Goal: Register for event/course

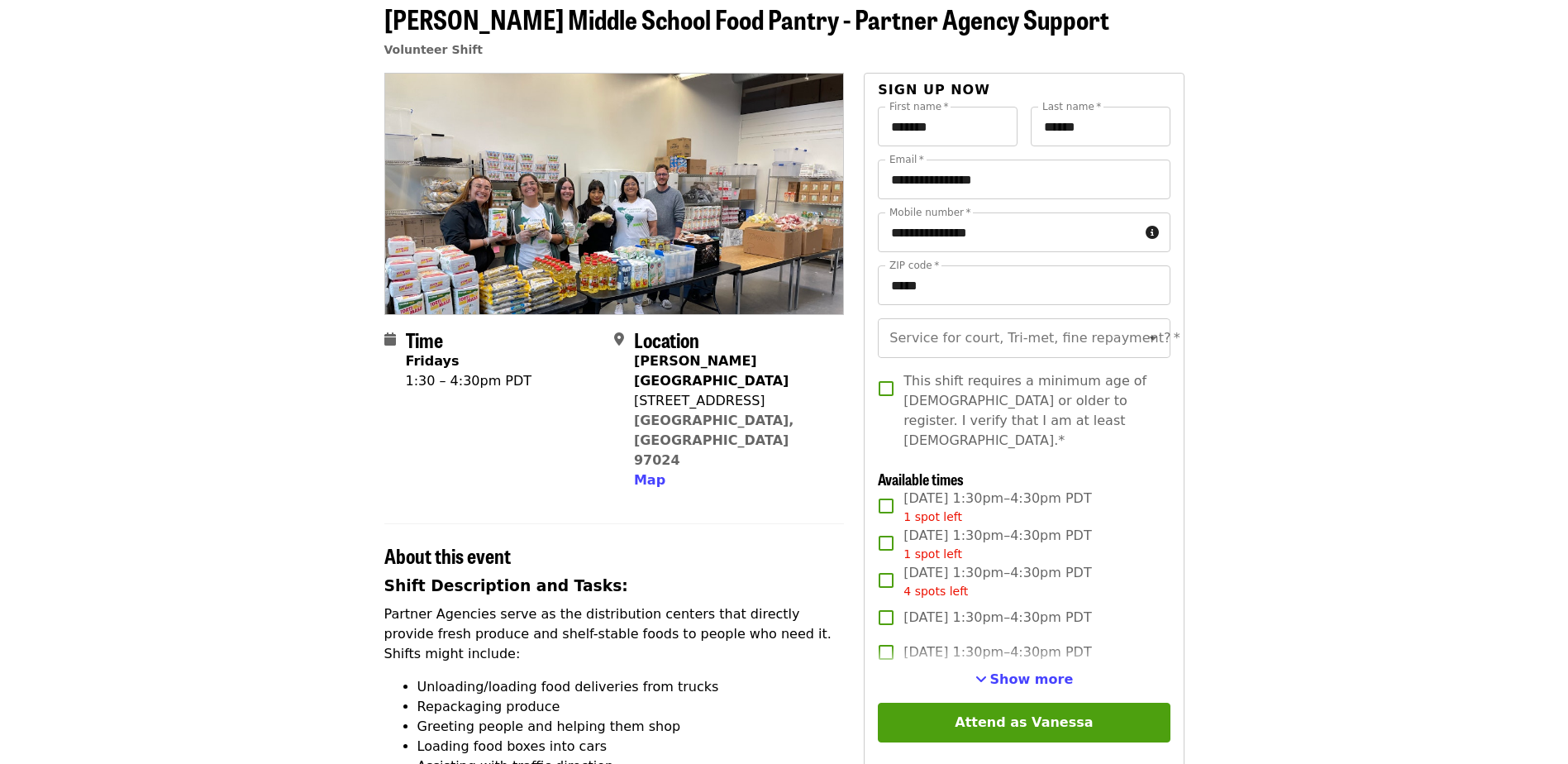
scroll to position [166, 0]
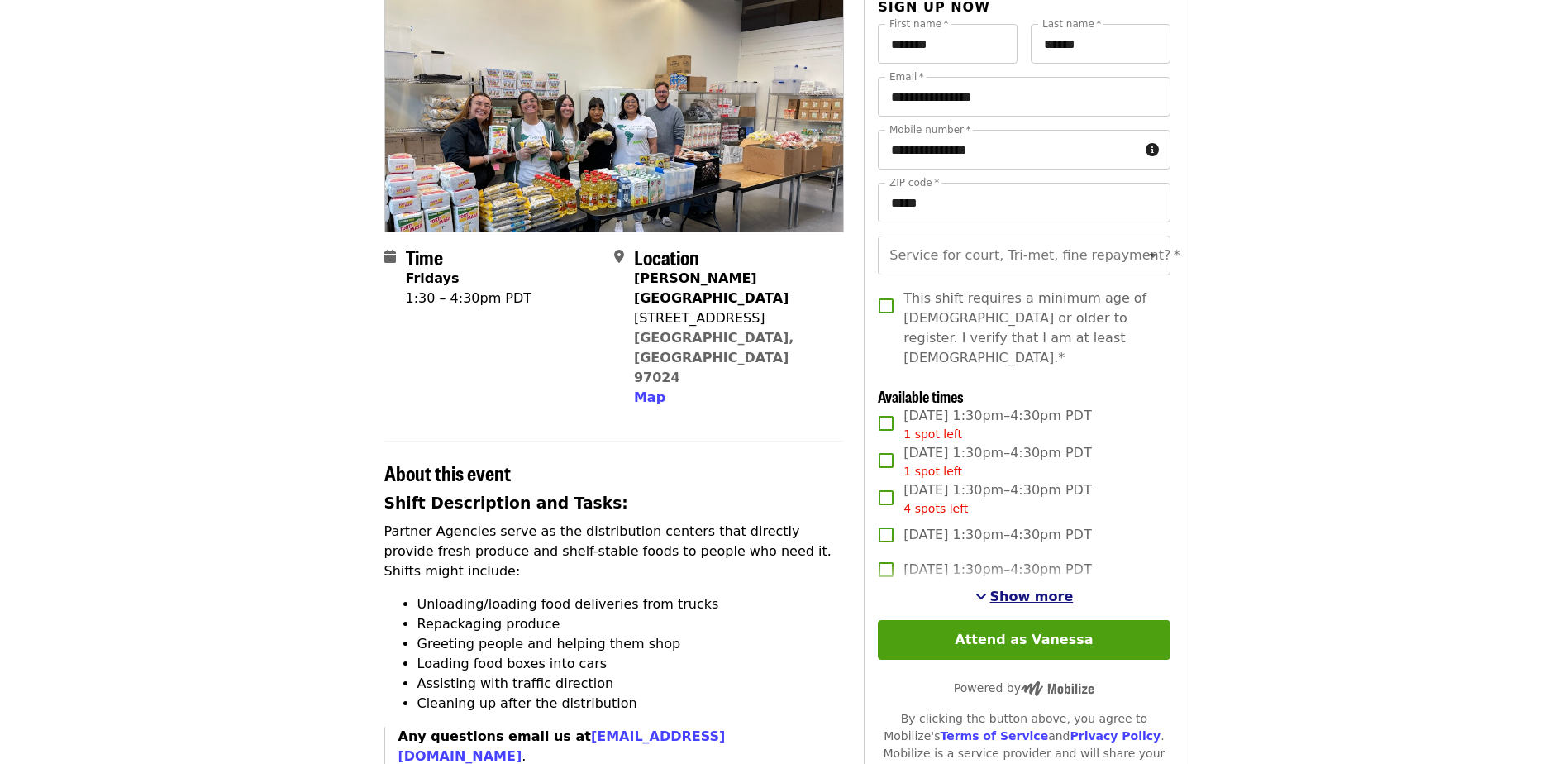
click at [1024, 588] on span "Show more" at bounding box center [1032, 596] width 83 height 16
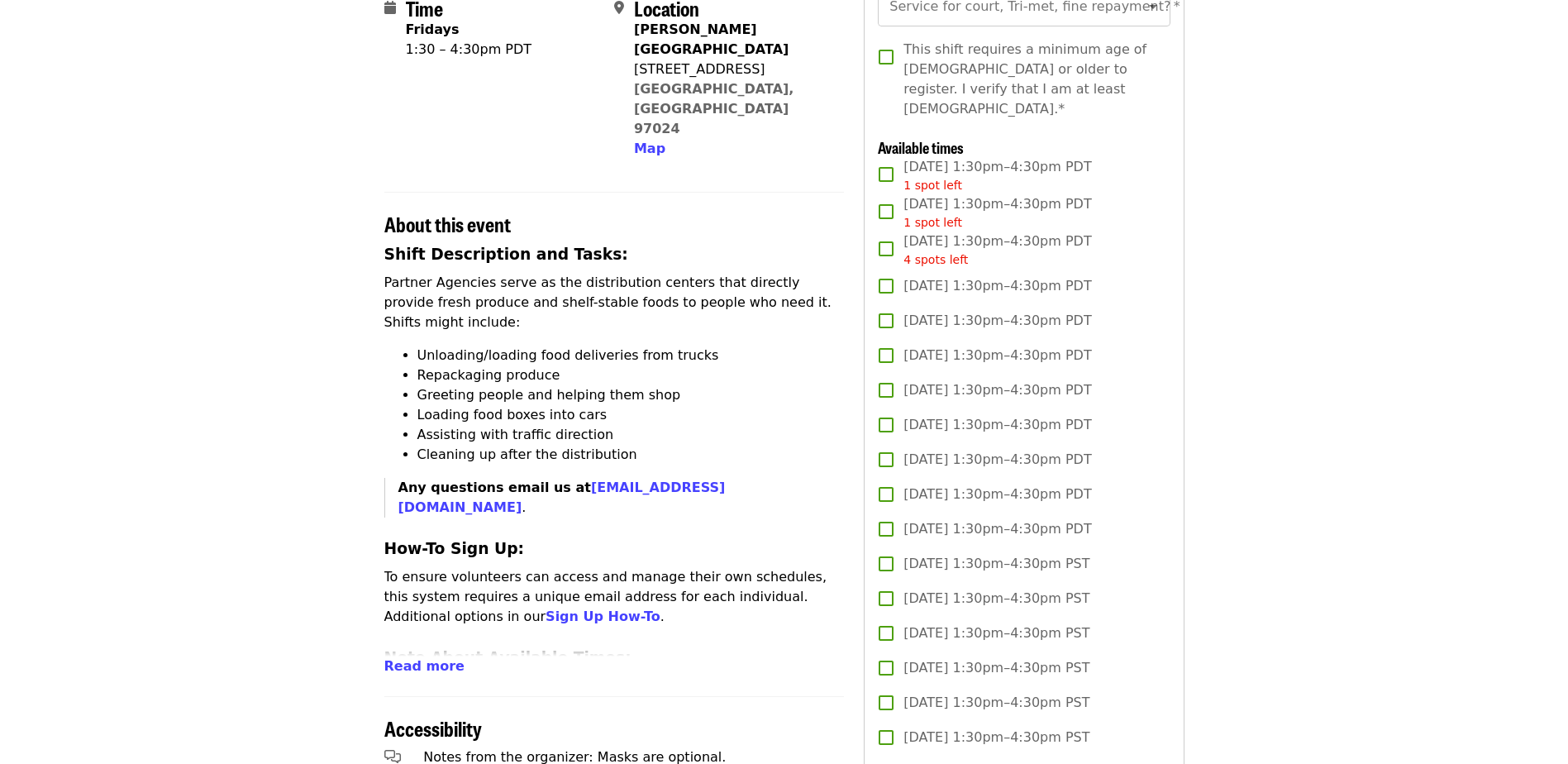
scroll to position [0, 0]
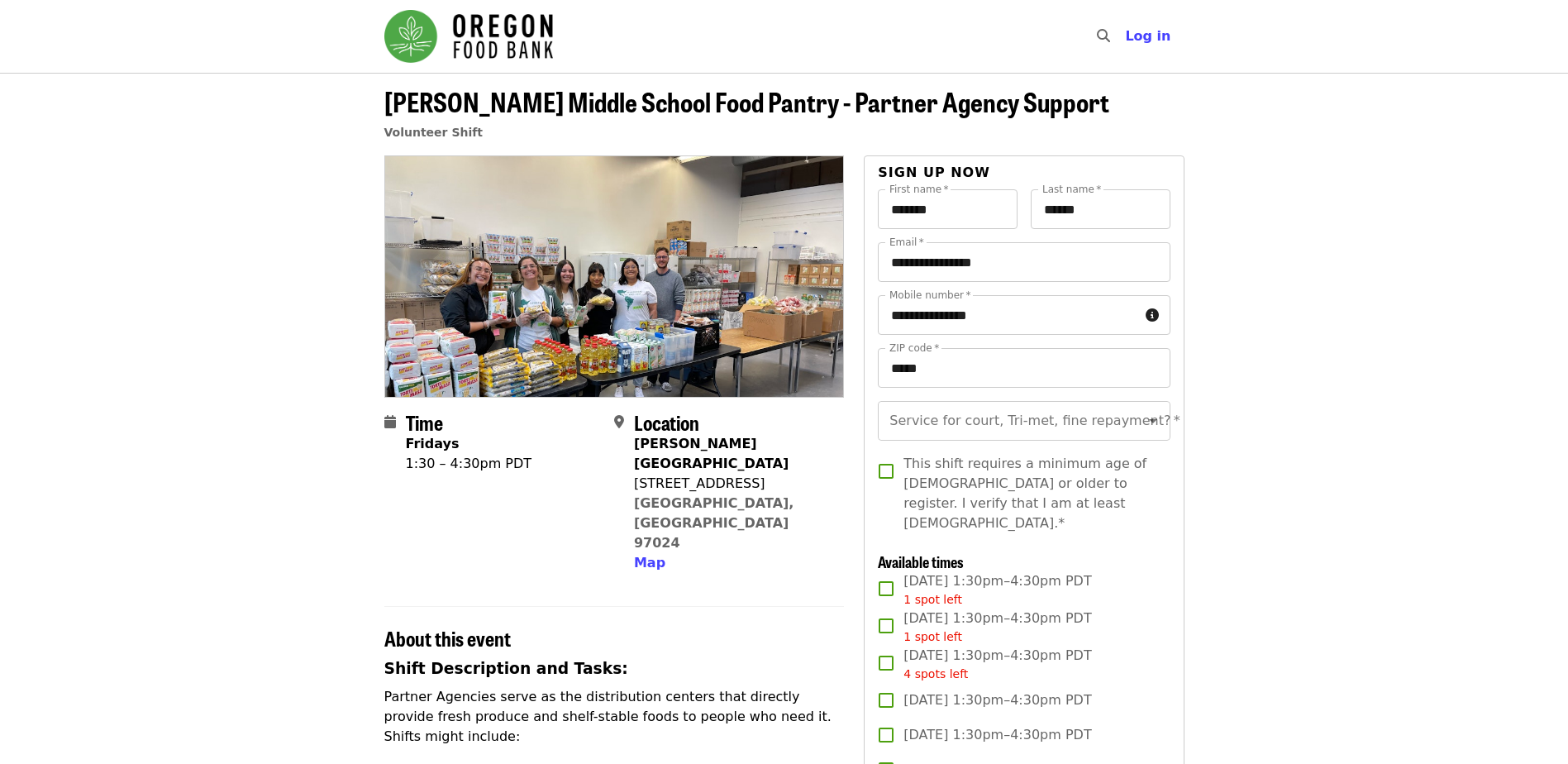
click at [525, 42] on img "Main navigation" at bounding box center [469, 36] width 168 height 53
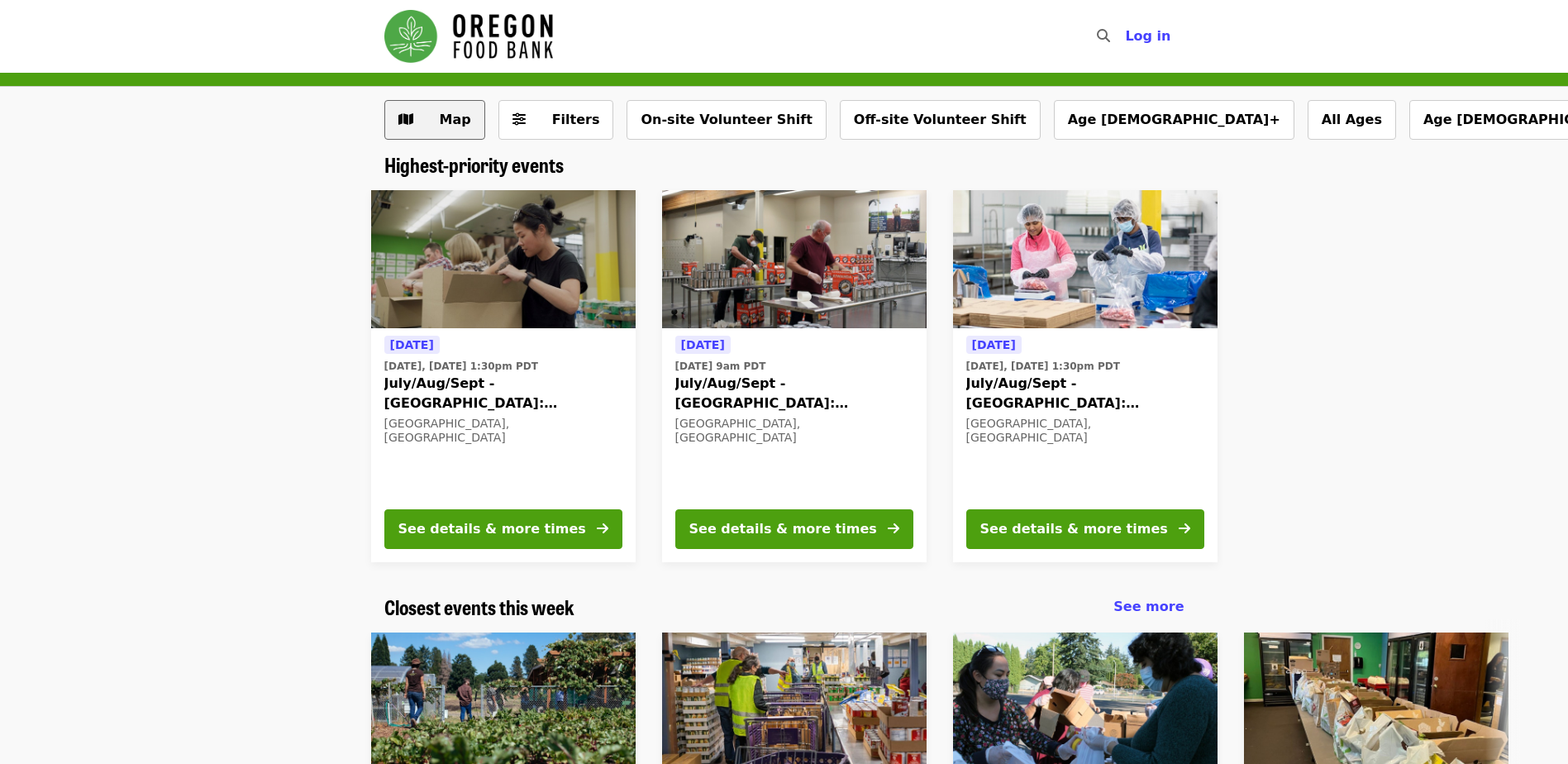
click at [442, 113] on span "Map" at bounding box center [456, 119] width 31 height 16
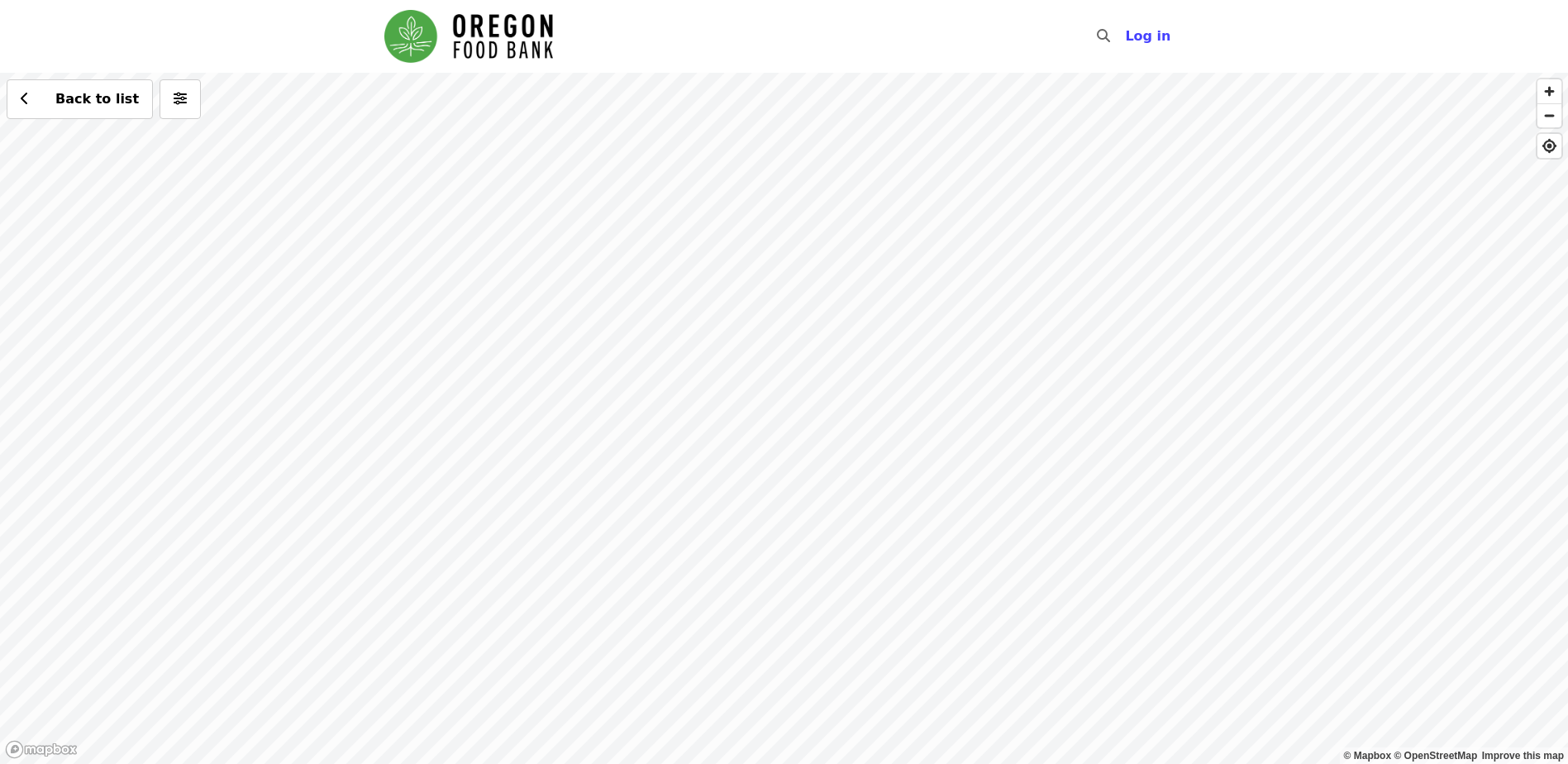
click at [1003, 338] on div "Back to list" at bounding box center [784, 418] width 1568 height 691
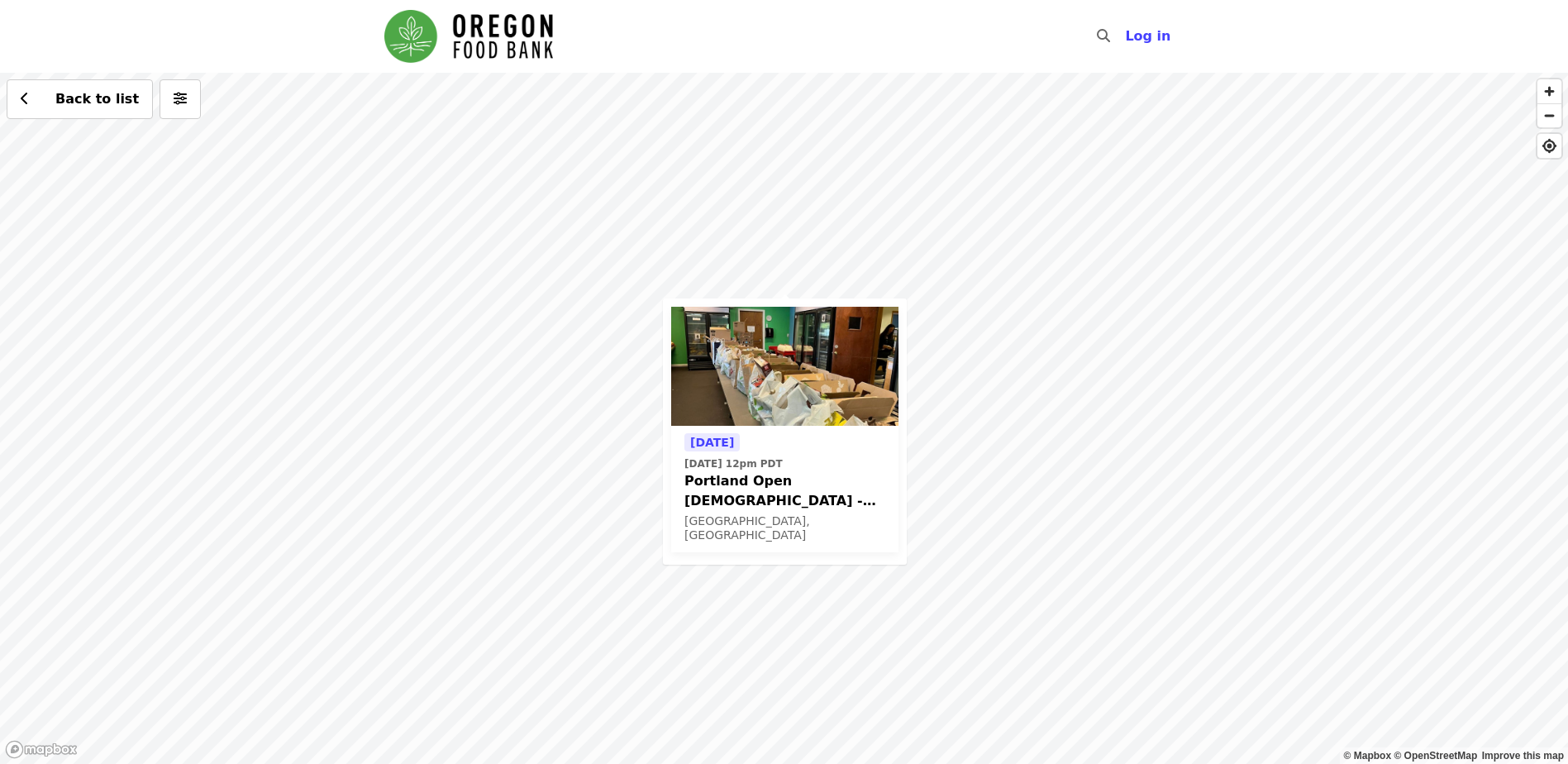
click at [732, 484] on span "Portland Open [DEMOGRAPHIC_DATA] - Partner Agency Support (16+)" at bounding box center [784, 491] width 201 height 40
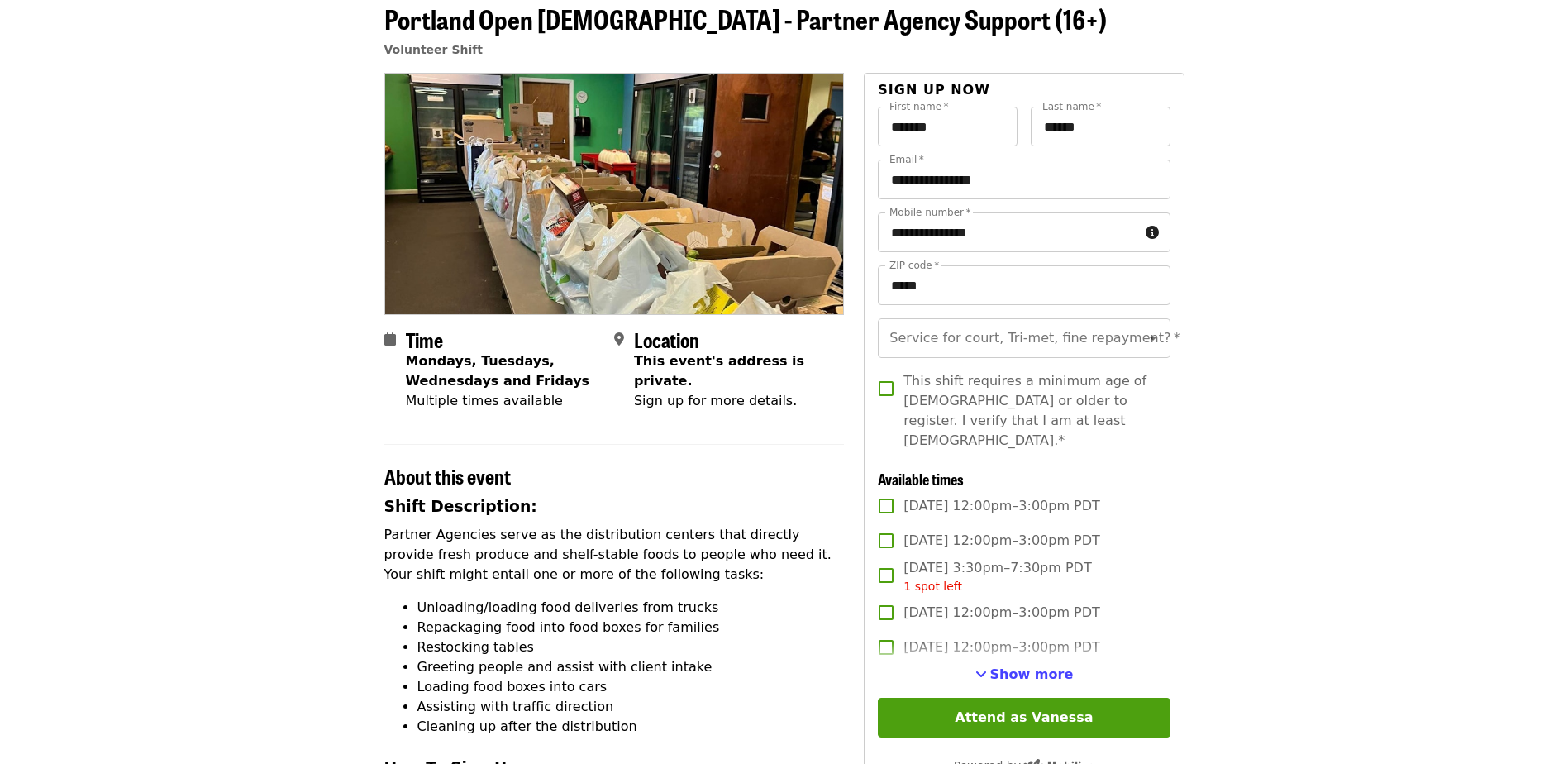
scroll to position [166, 0]
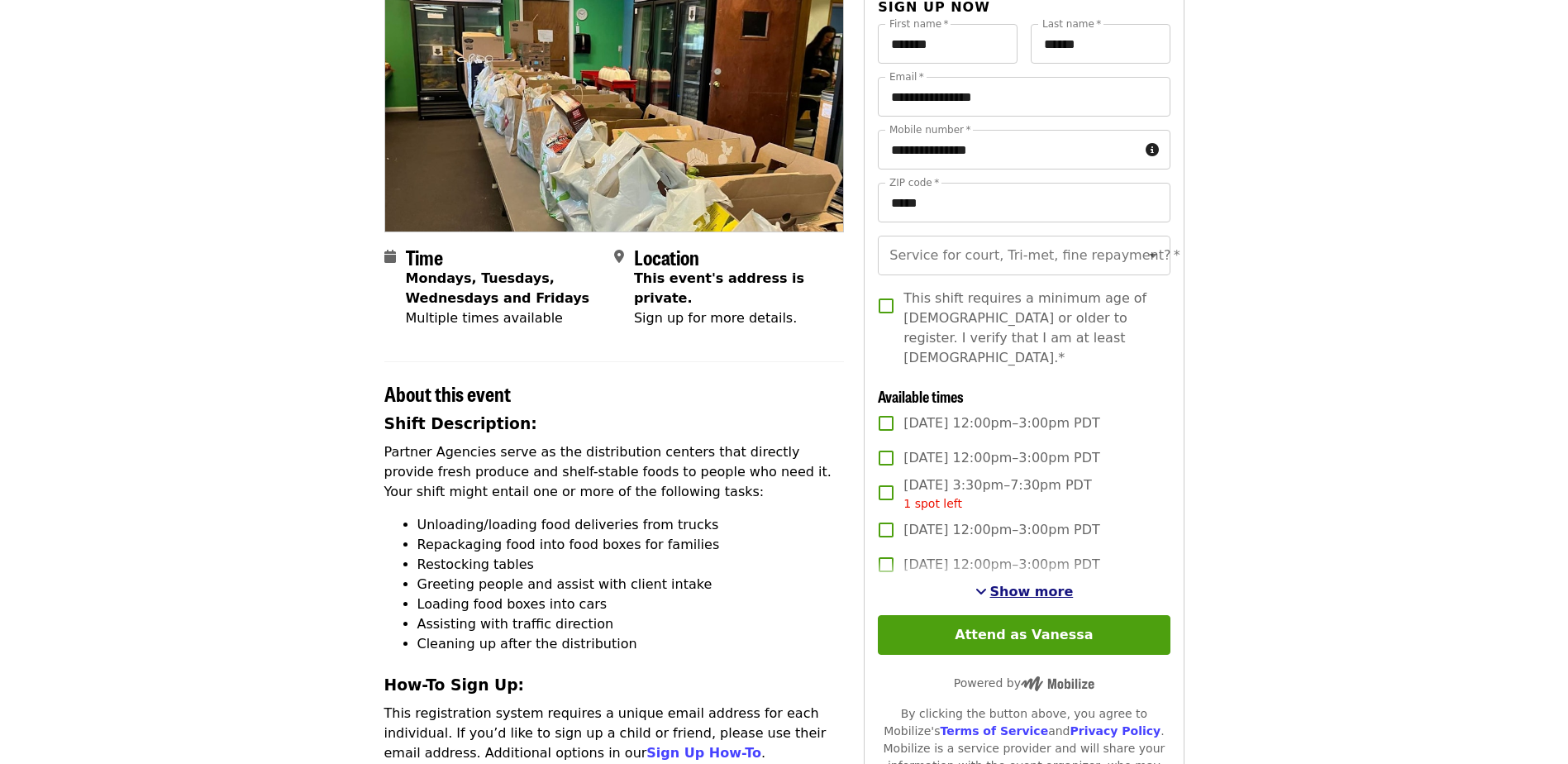
click at [1014, 584] on span "Show more" at bounding box center [1032, 591] width 83 height 16
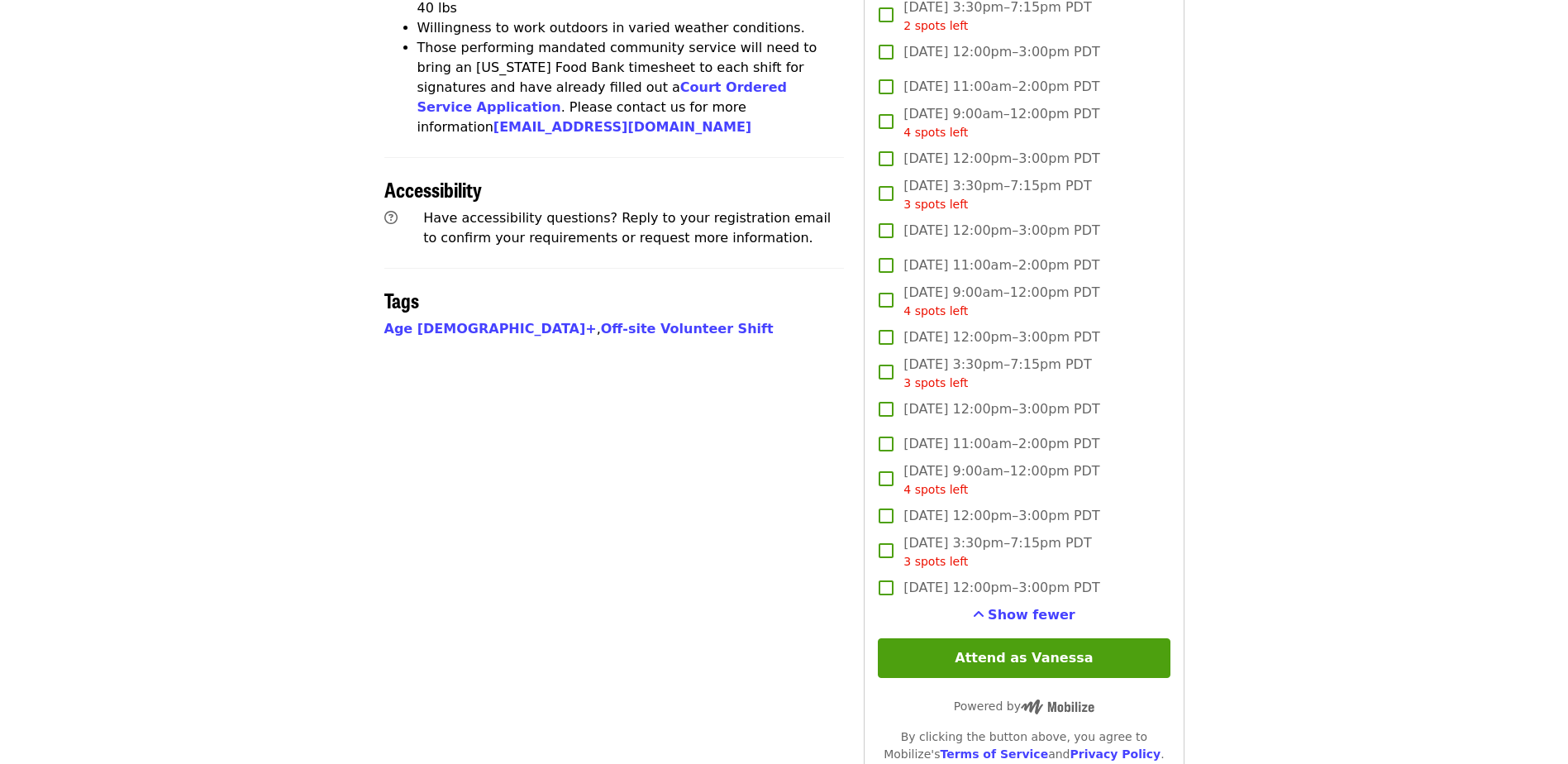
scroll to position [1075, 0]
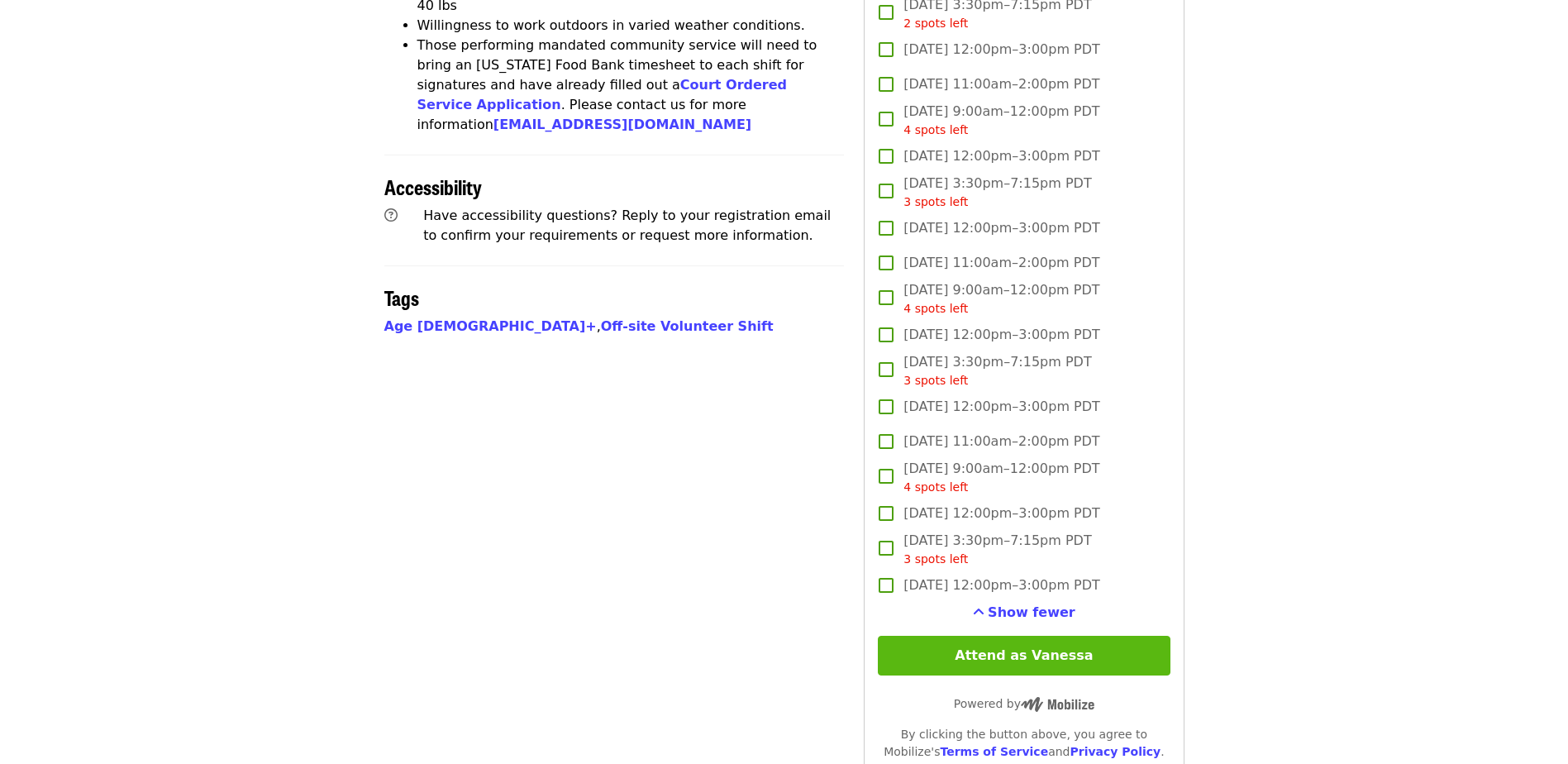
click at [991, 659] on button "Attend as Vanessa" at bounding box center [1023, 655] width 292 height 40
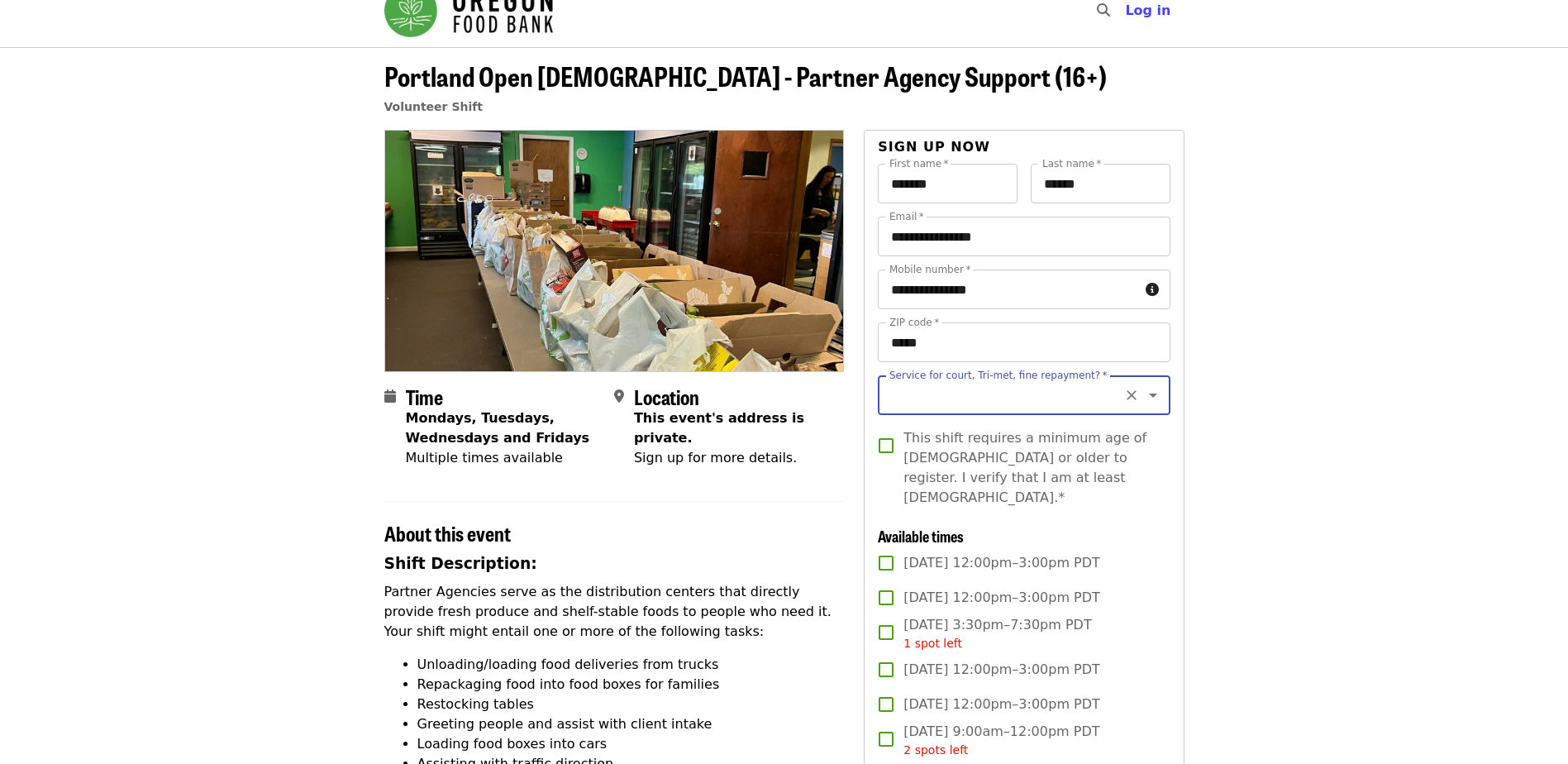
scroll to position [0, 0]
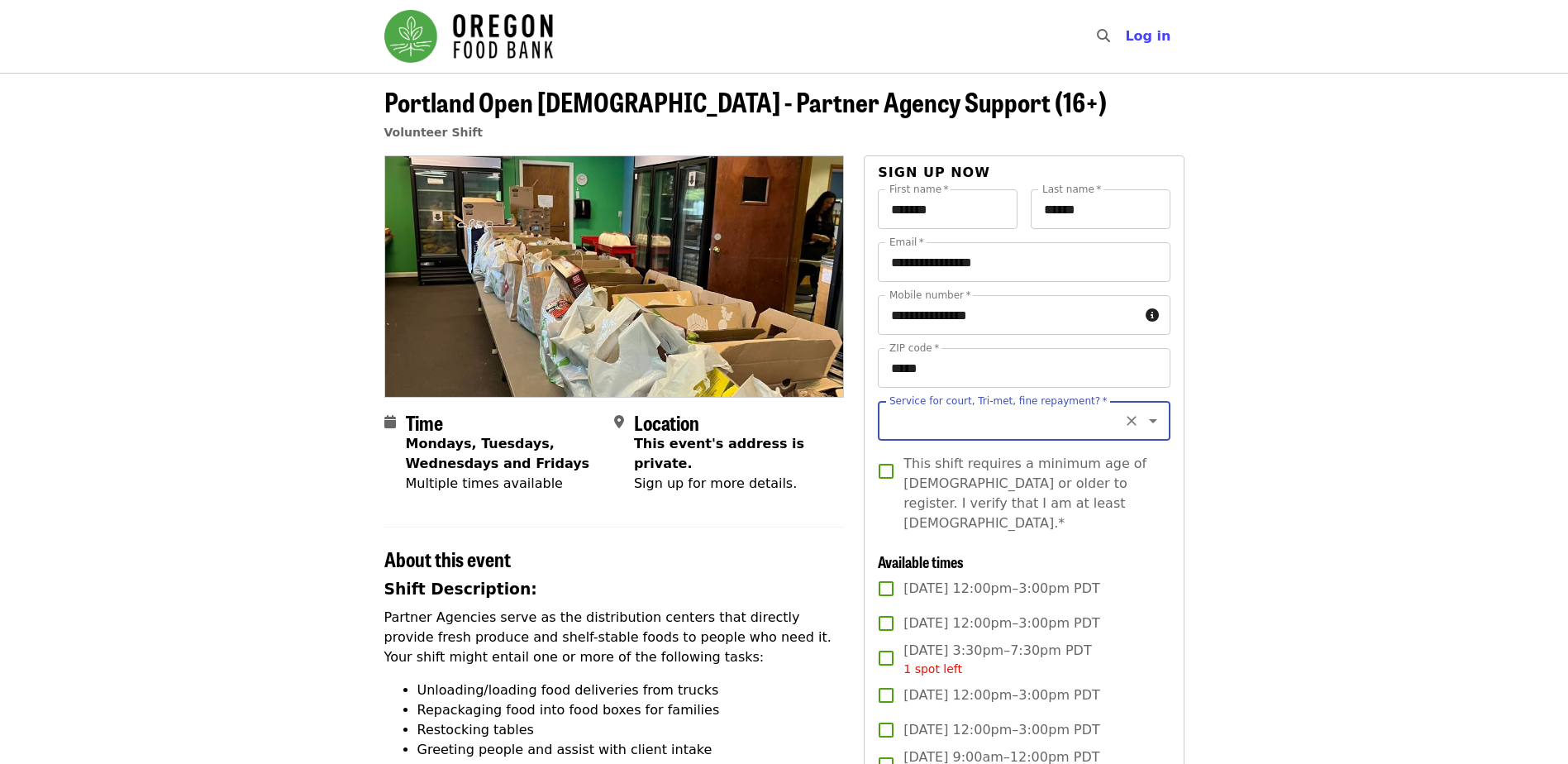
click at [1013, 424] on input "Service for court, Tri-met, fine repayment?   *" at bounding box center [1003, 421] width 225 height 31
click at [1126, 420] on icon "Clear" at bounding box center [1131, 421] width 10 height 10
click at [1144, 425] on icon "Open" at bounding box center [1152, 420] width 19 height 19
click at [937, 472] on li "No" at bounding box center [1017, 465] width 279 height 30
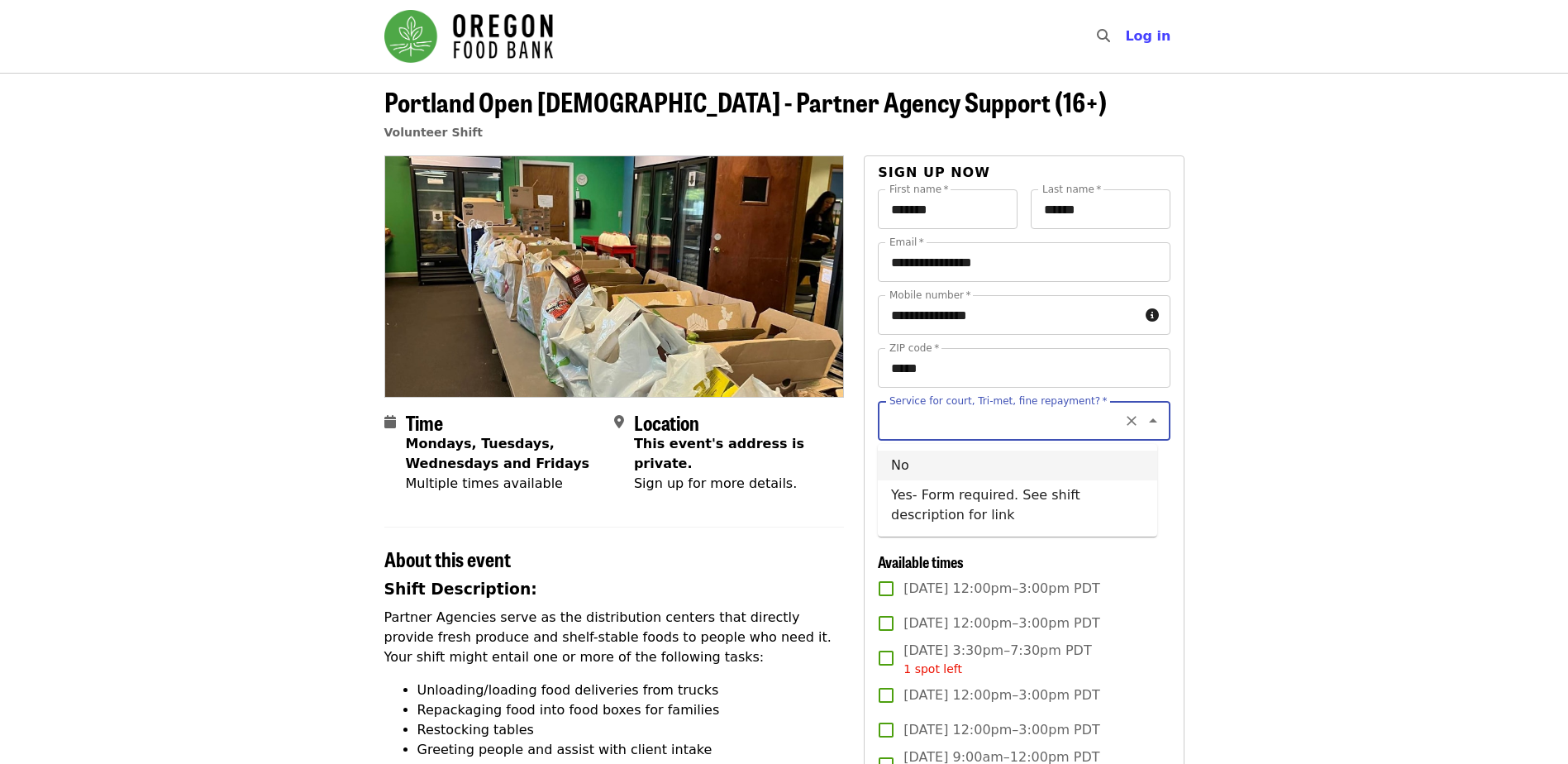
type input "**"
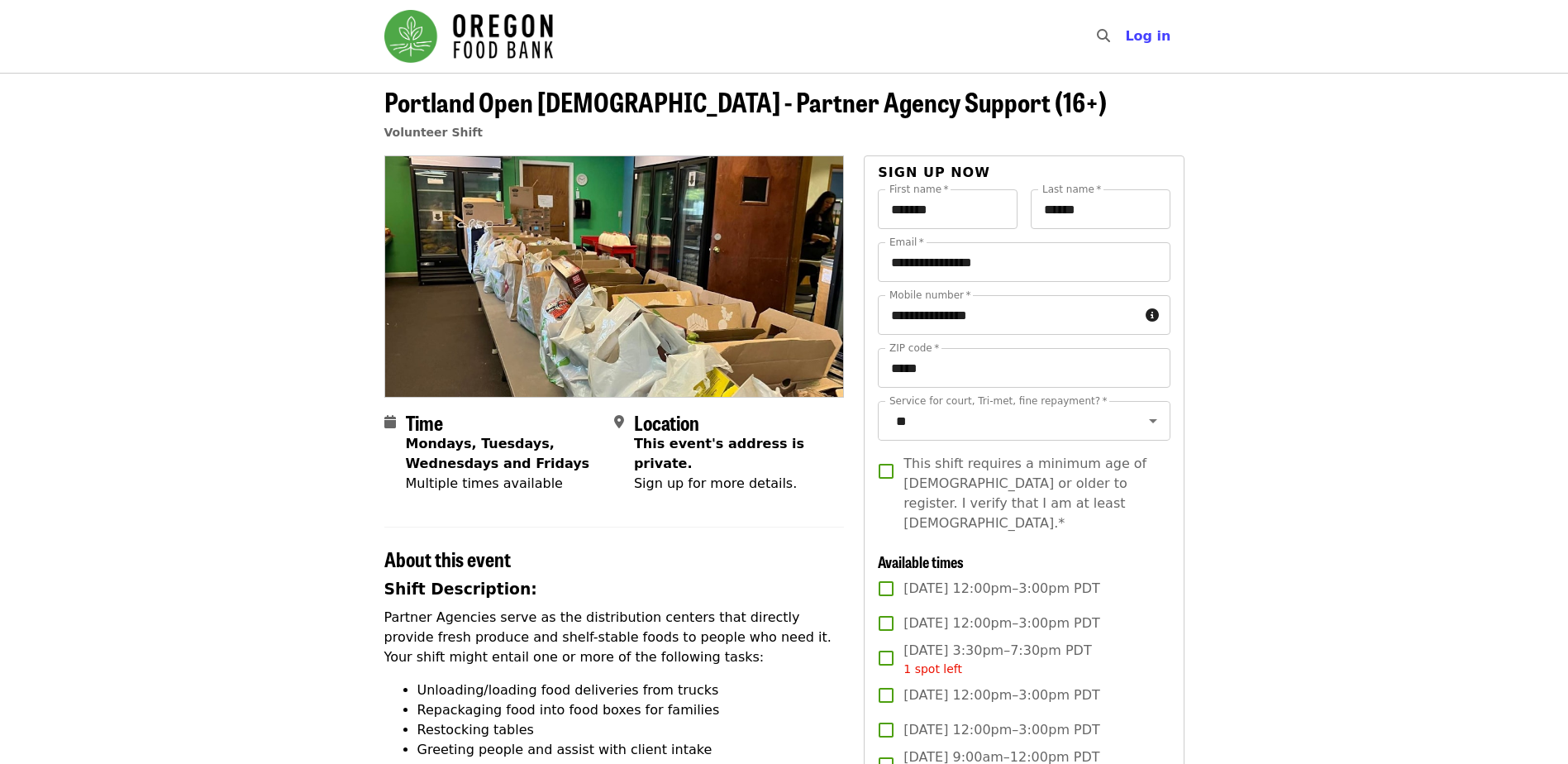
click at [466, 43] on img "Main navigation" at bounding box center [469, 36] width 168 height 53
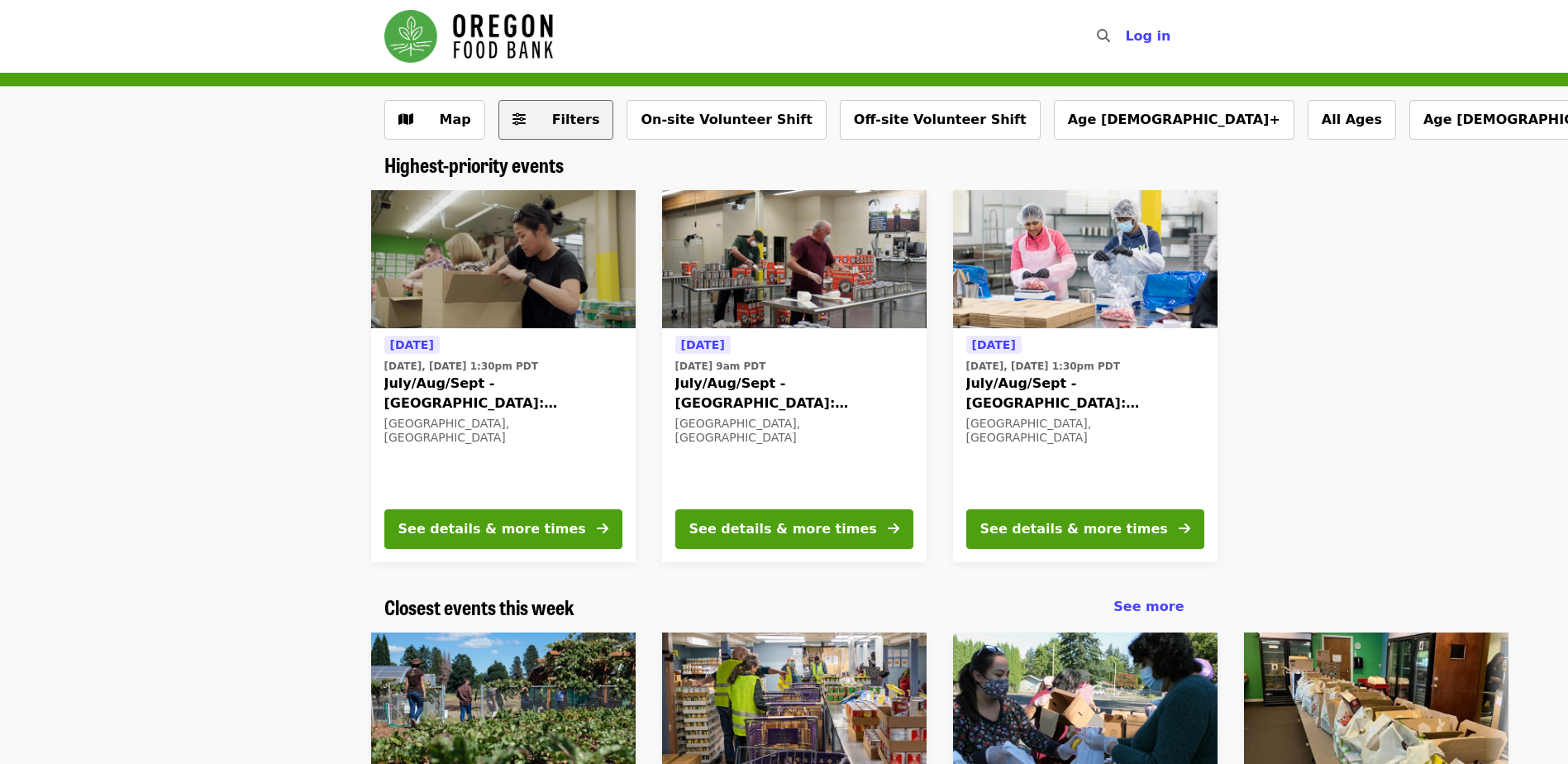
click at [561, 122] on span "Filters" at bounding box center [576, 119] width 48 height 16
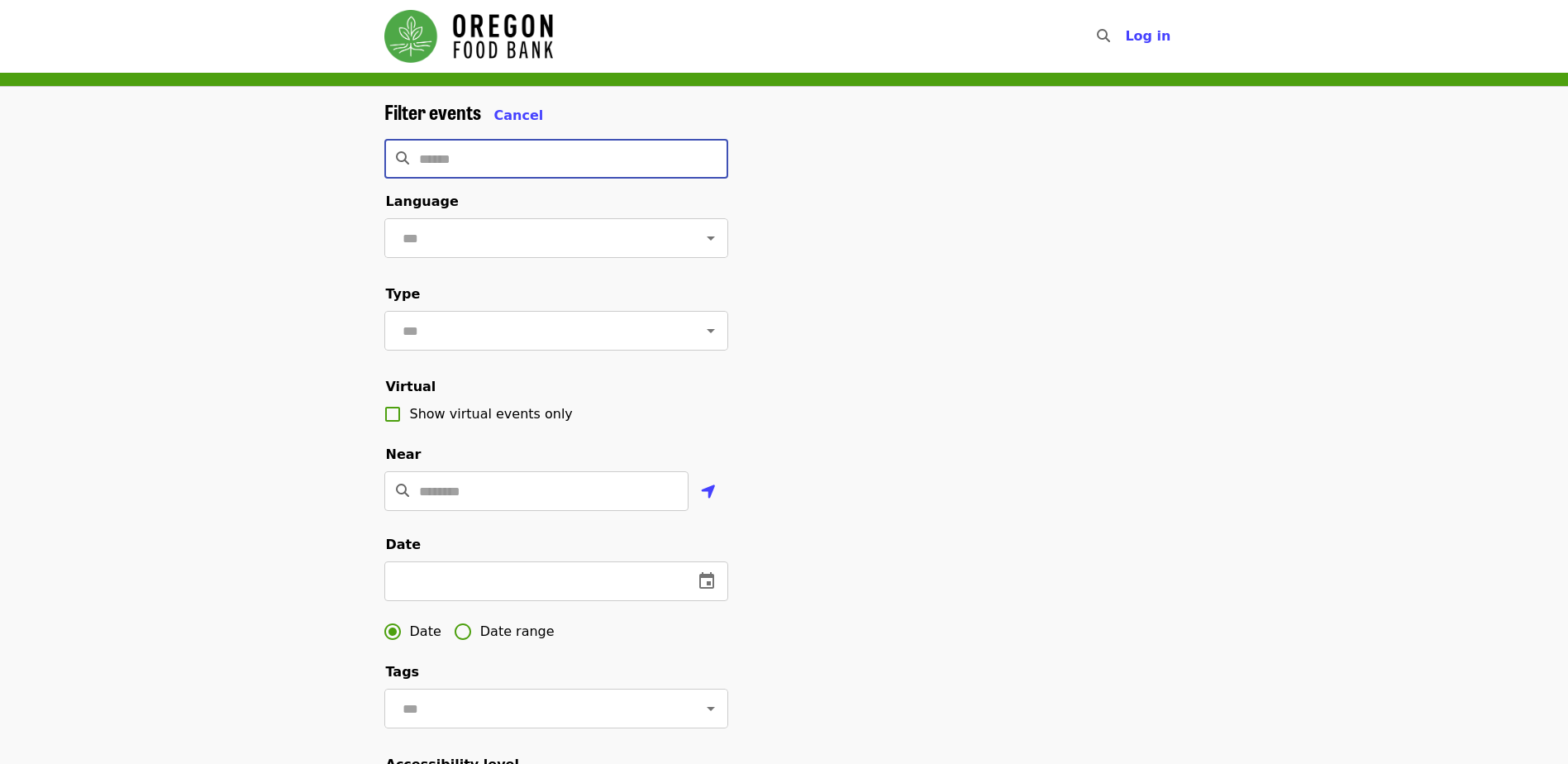
click at [509, 150] on input "Search" at bounding box center [573, 158] width 309 height 40
type input "********"
type input "**********"
click at [481, 241] on input "text" at bounding box center [535, 238] width 276 height 31
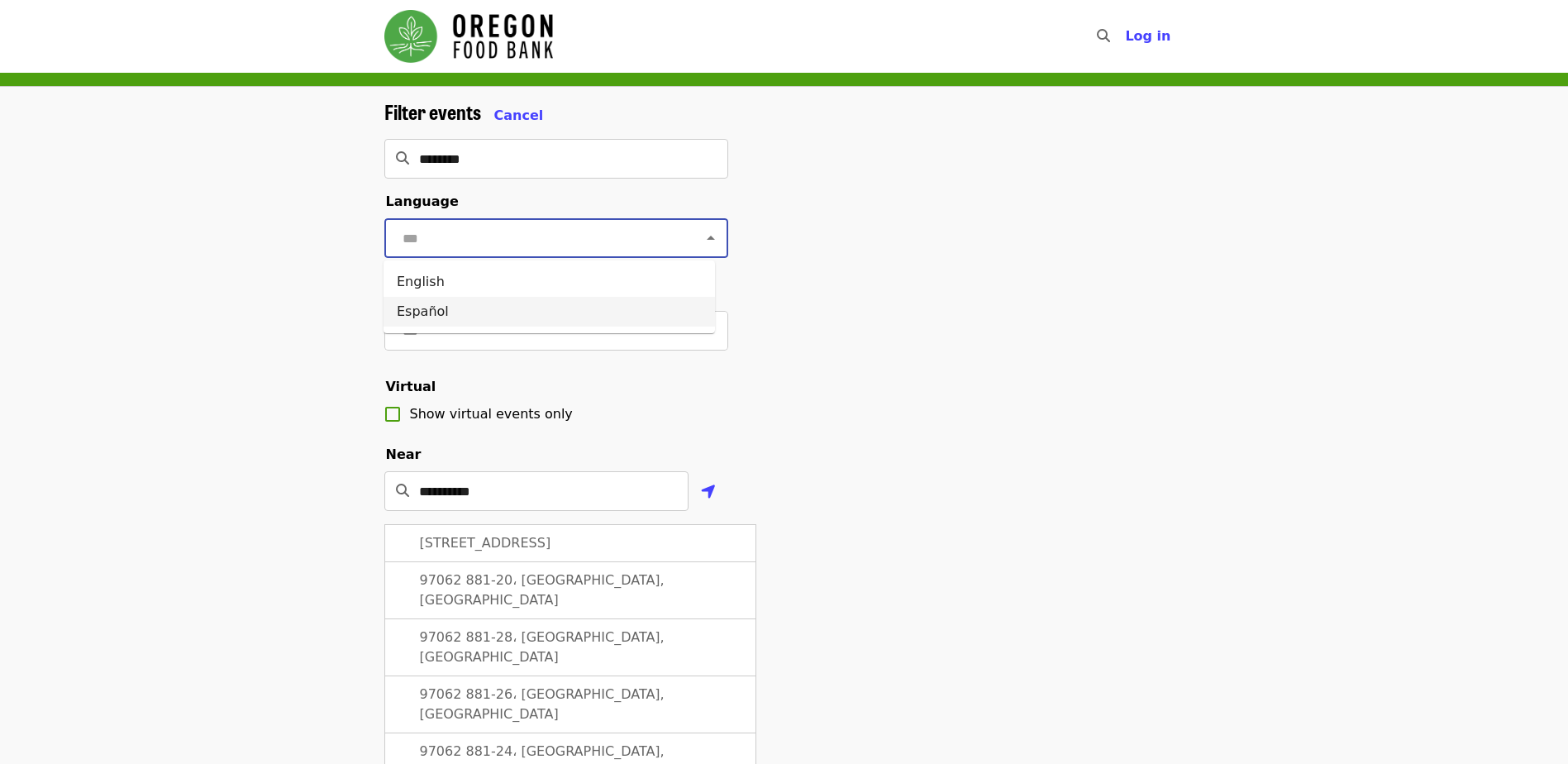
click at [291, 276] on div "**********" at bounding box center [784, 554] width 1568 height 935
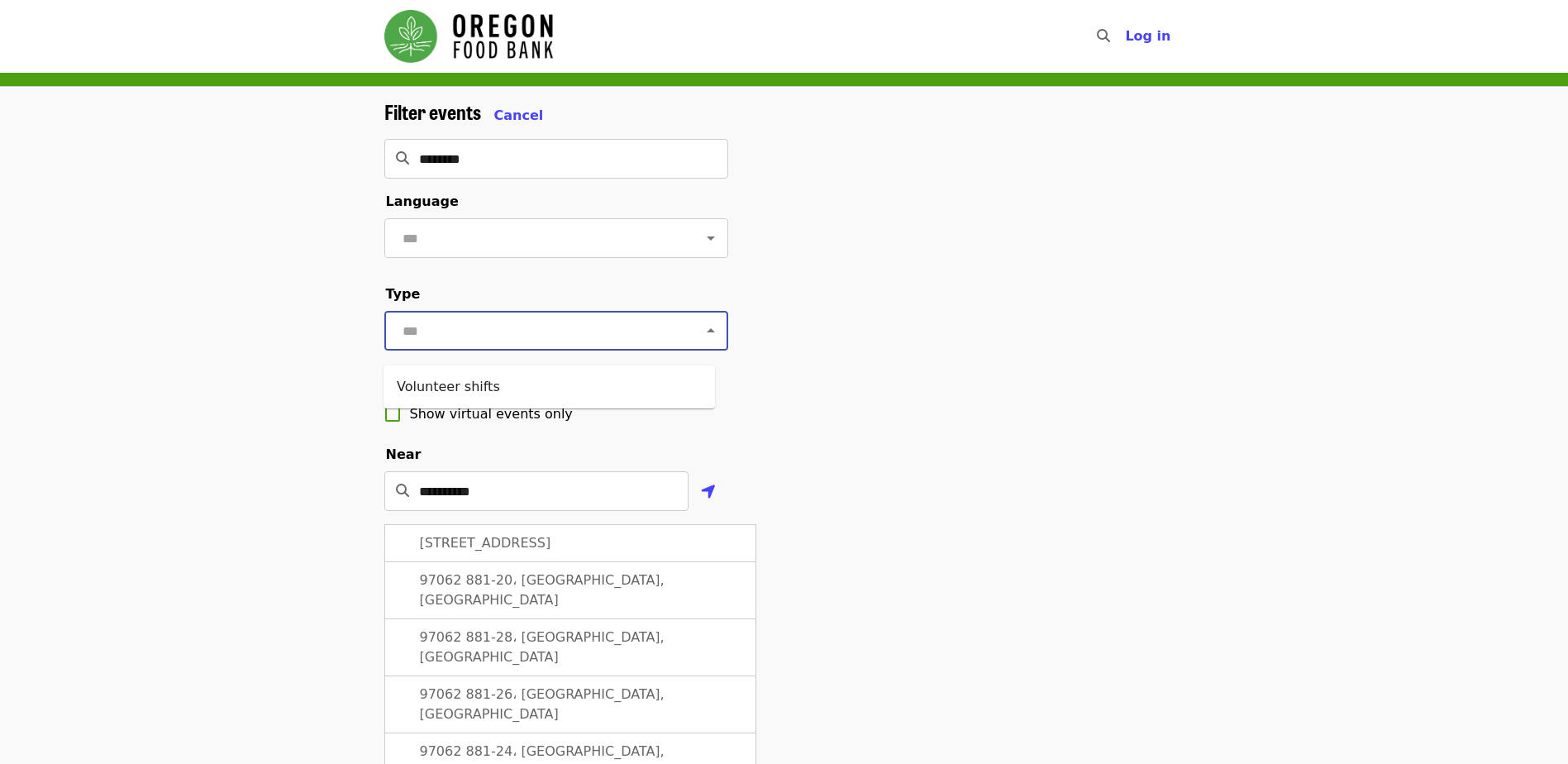
click at [410, 347] on input "text" at bounding box center [535, 331] width 276 height 31
click at [438, 394] on li "Volunteer shifts" at bounding box center [549, 387] width 331 height 30
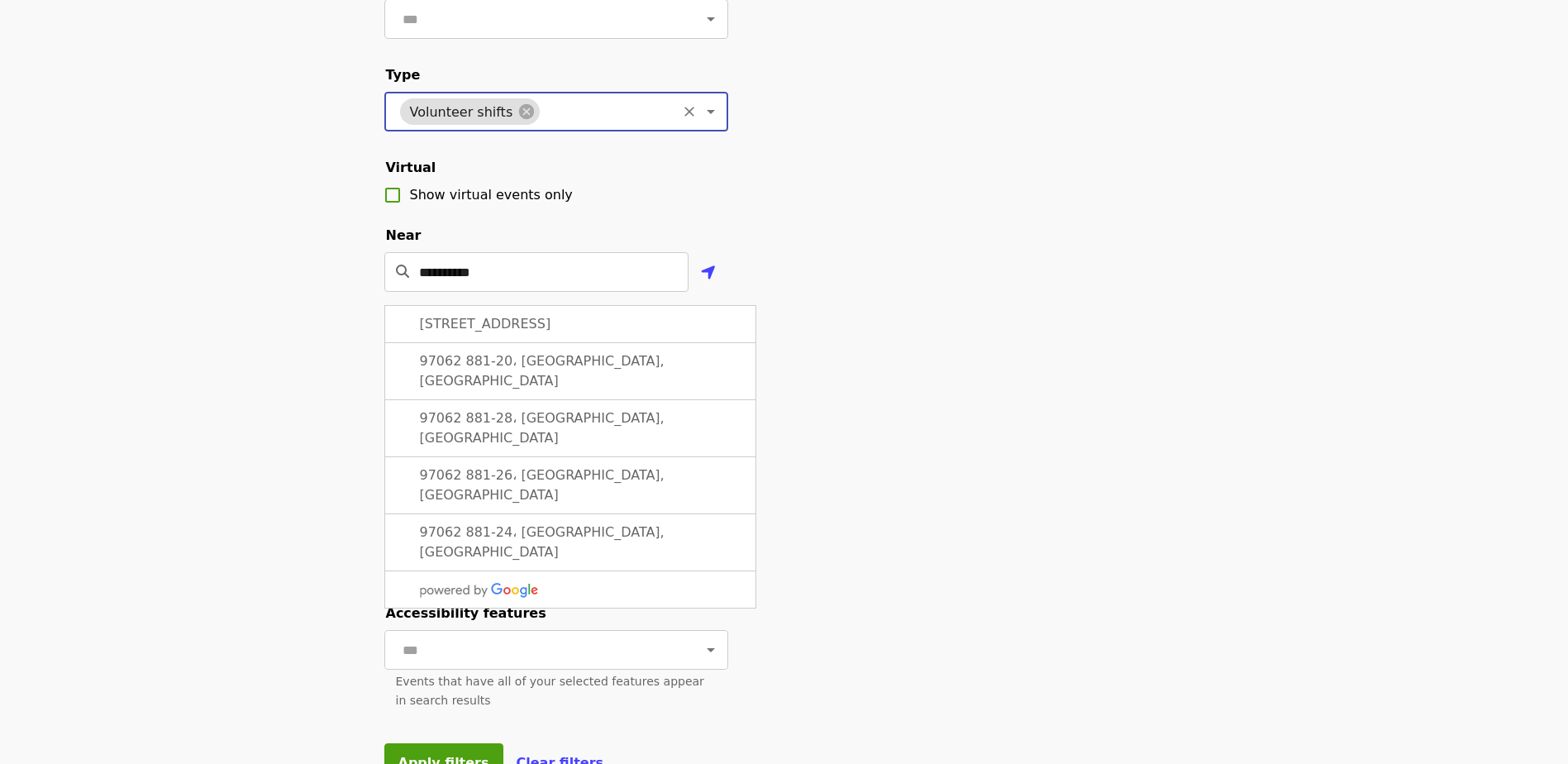
scroll to position [248, 0]
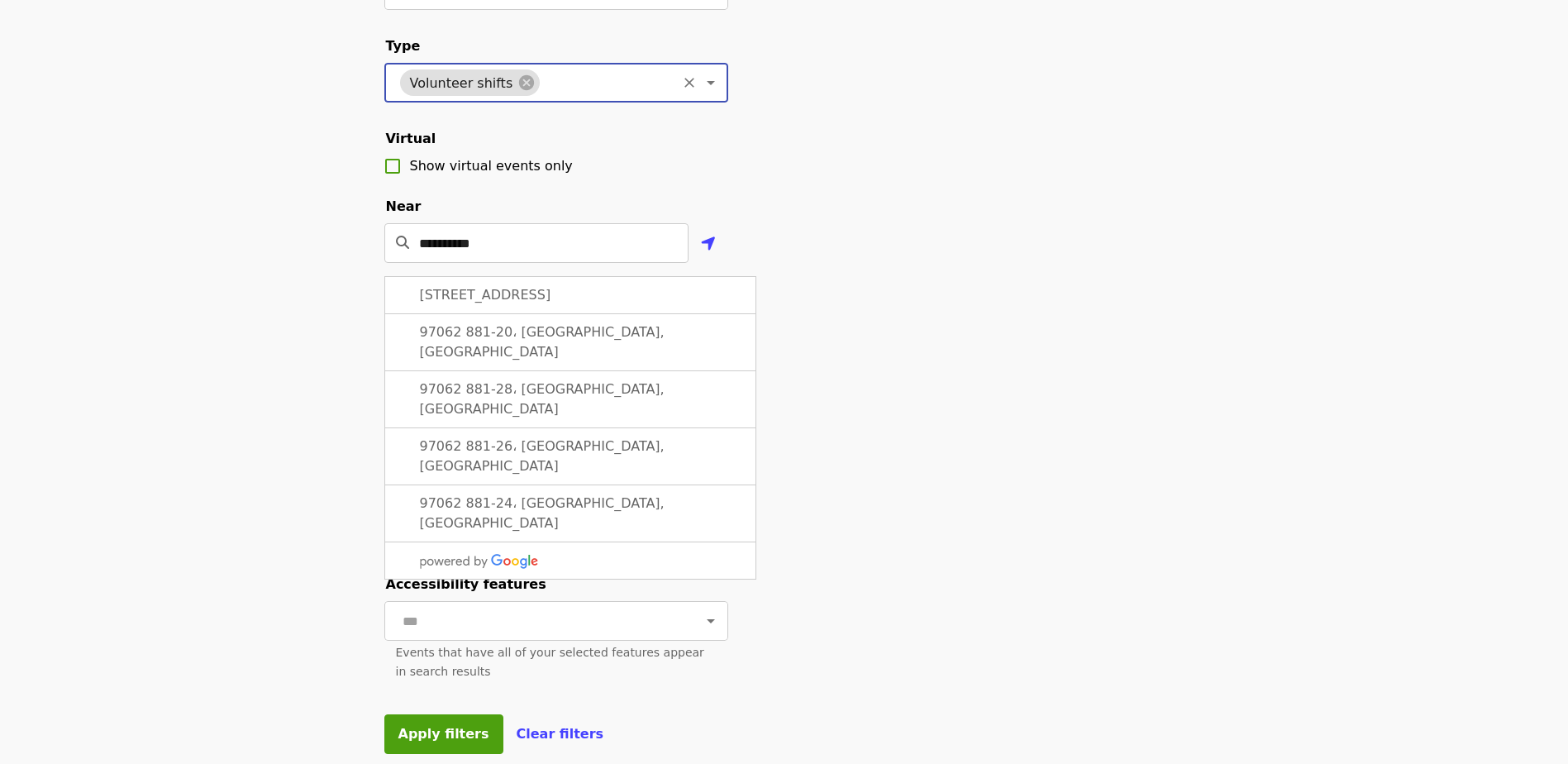
click at [278, 332] on div "**********" at bounding box center [784, 306] width 1568 height 935
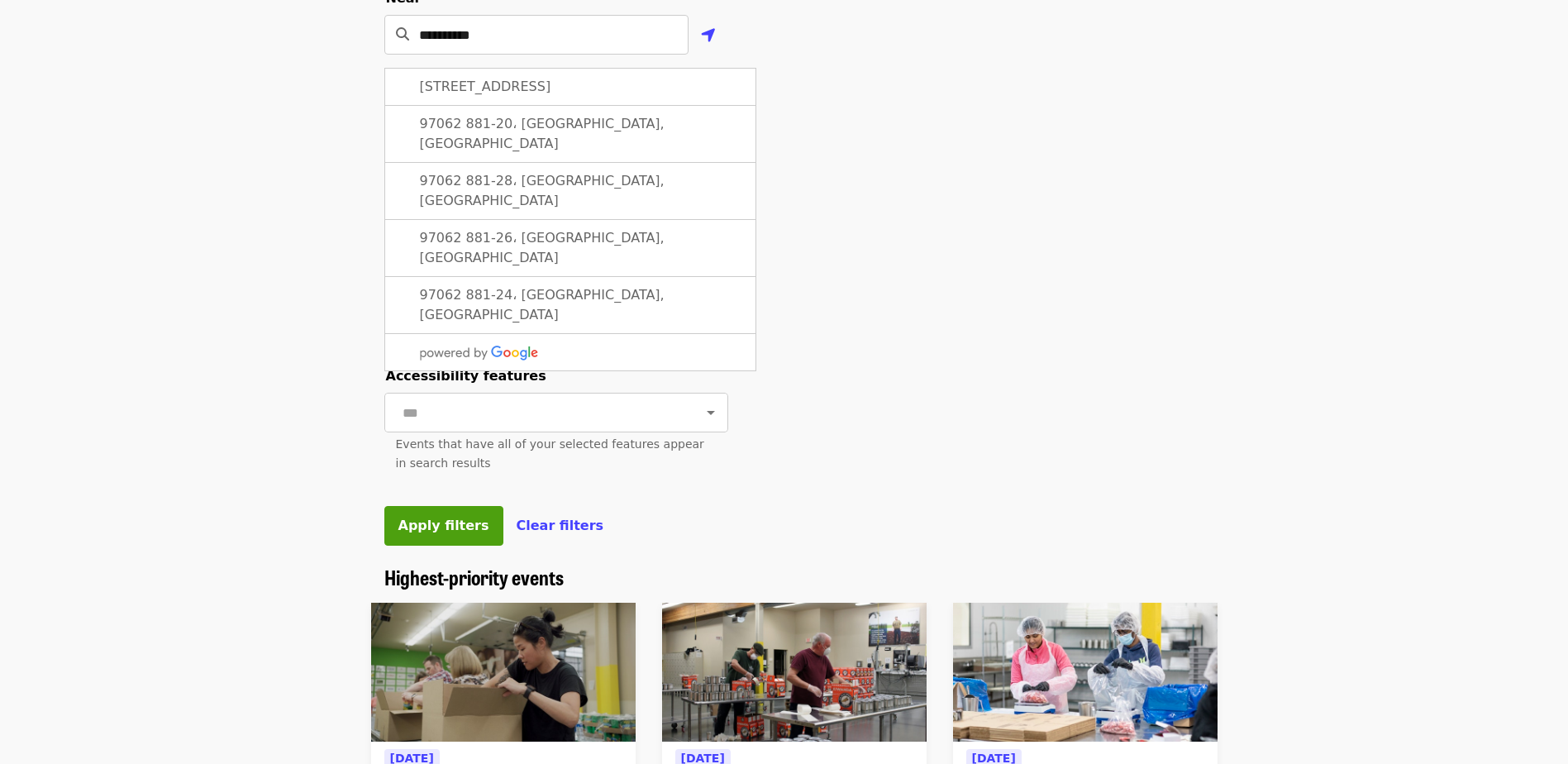
scroll to position [496, 0]
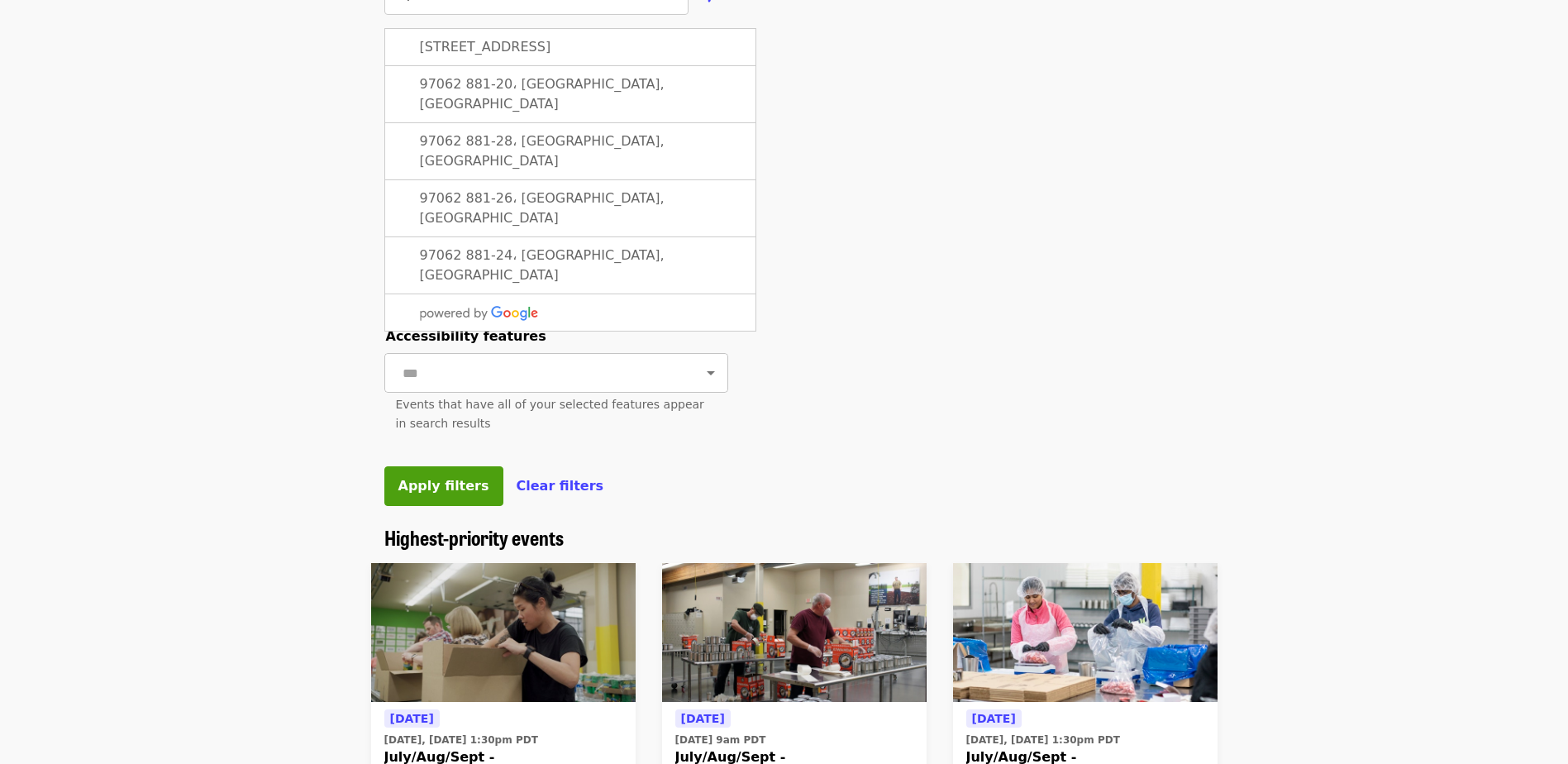
click at [479, 393] on div "​" at bounding box center [557, 373] width 344 height 40
click at [457, 494] on span "Apply filters" at bounding box center [444, 486] width 91 height 16
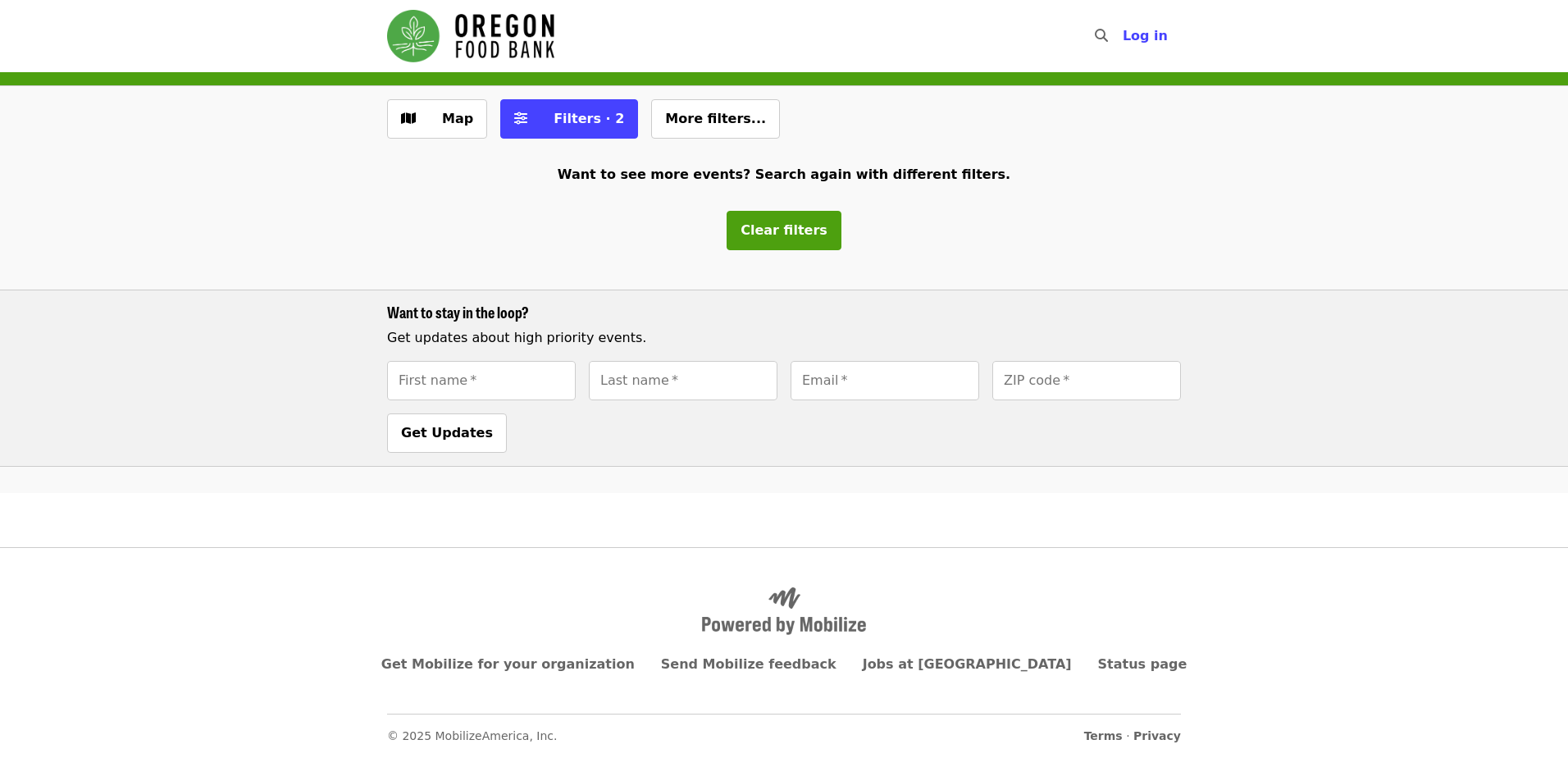
click at [177, 343] on div "Want to stay in the loop? Get updates about high priority events. First name   …" at bounding box center [784, 378] width 1568 height 177
